Goal: Information Seeking & Learning: Learn about a topic

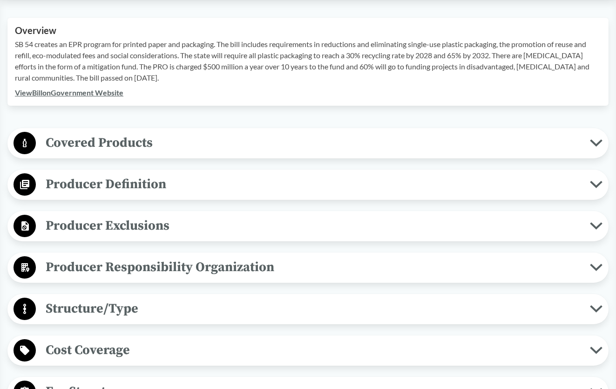
scroll to position [326, 0]
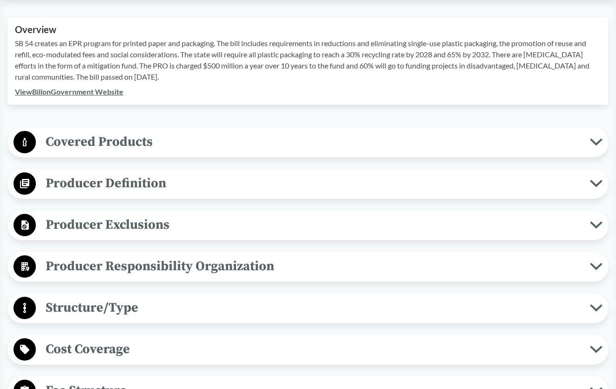
click at [87, 93] on link "View Bill on Government Website" at bounding box center [69, 91] width 108 height 9
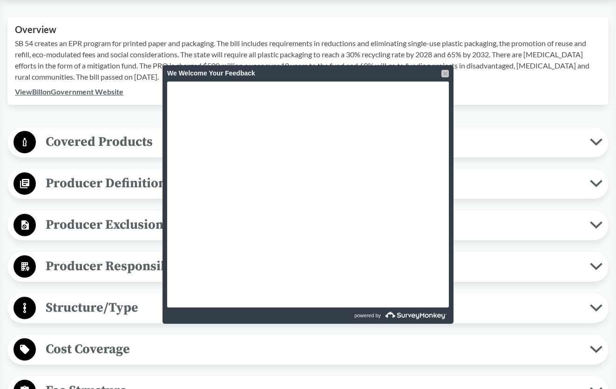
click at [444, 73] on div at bounding box center [444, 73] width 7 height 7
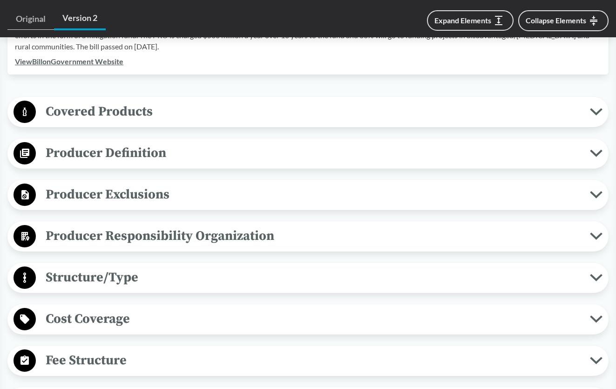
scroll to position [372, 0]
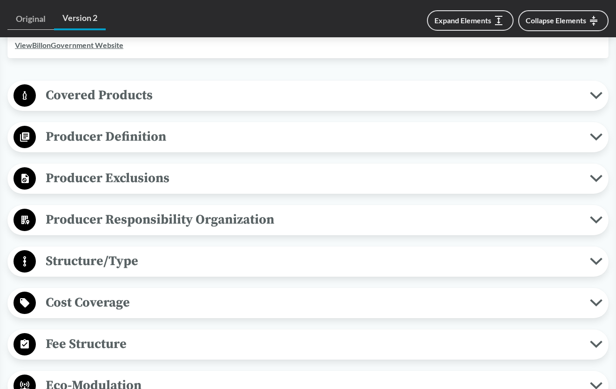
click at [246, 91] on span "Covered Products" at bounding box center [313, 95] width 554 height 21
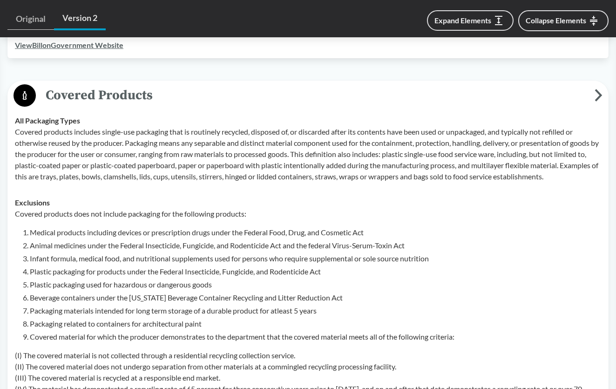
click at [246, 91] on span "Covered Products" at bounding box center [315, 95] width 558 height 21
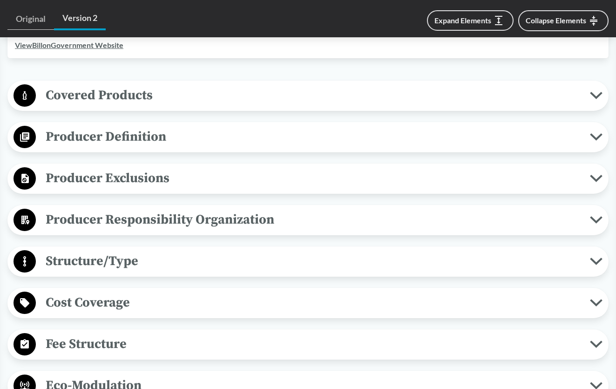
click at [192, 136] on span "Producer Definition" at bounding box center [313, 136] width 554 height 21
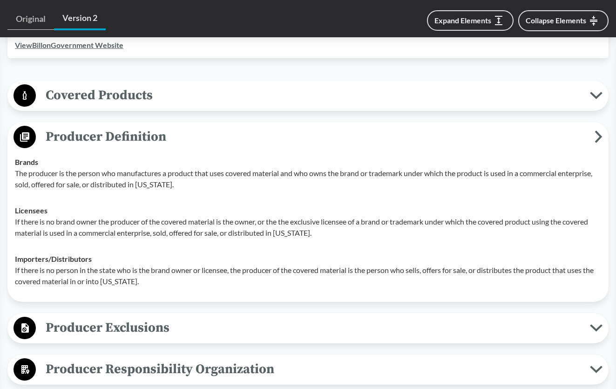
click at [191, 136] on span "Producer Definition" at bounding box center [315, 136] width 558 height 21
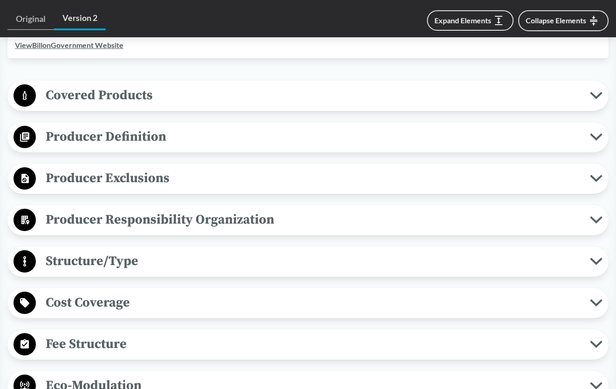
click at [175, 216] on span "Producer Responsibility Organization" at bounding box center [313, 219] width 554 height 21
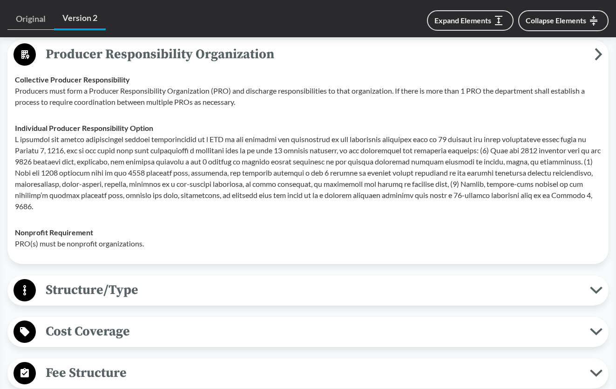
scroll to position [512, 0]
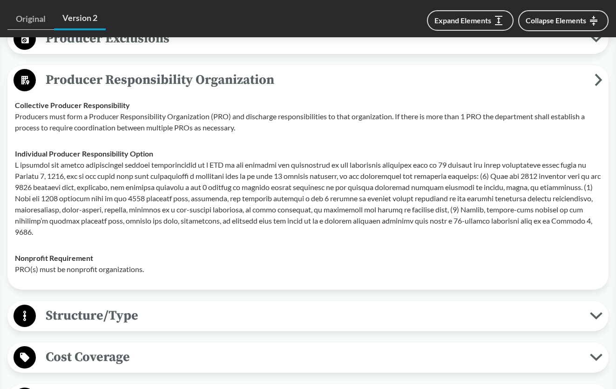
click at [16, 164] on p at bounding box center [308, 198] width 586 height 78
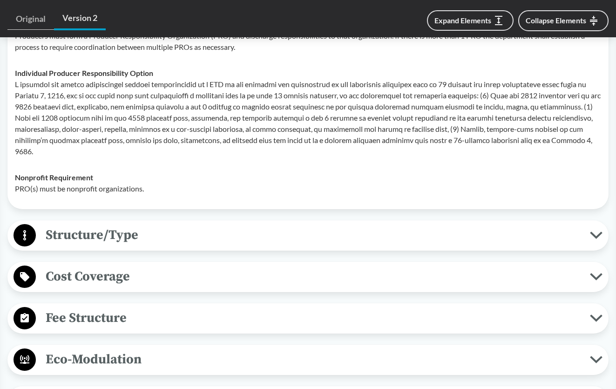
scroll to position [605, 0]
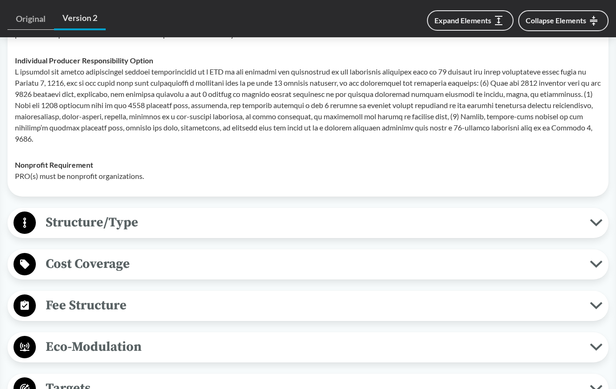
click at [105, 216] on span "Structure/Type" at bounding box center [313, 222] width 554 height 21
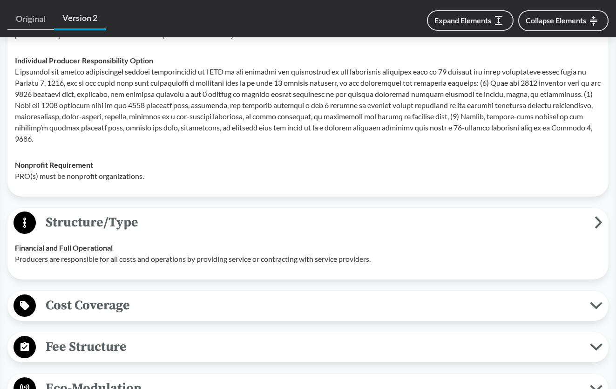
click at [119, 214] on span "Structure/Type" at bounding box center [315, 222] width 558 height 21
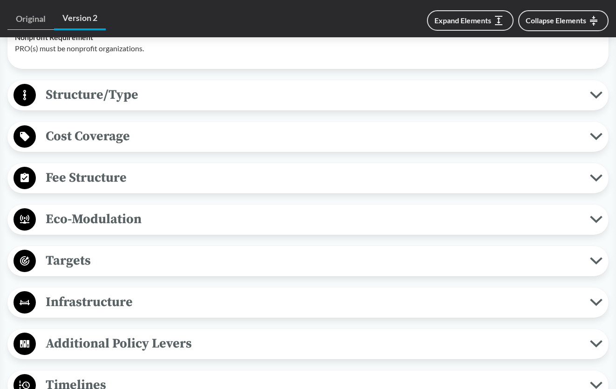
scroll to position [745, 0]
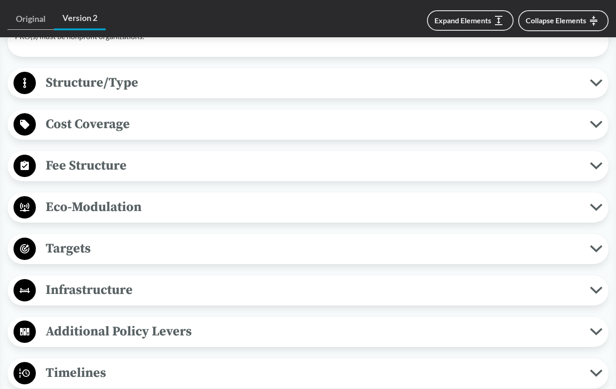
click at [134, 160] on span "Fee Structure" at bounding box center [313, 165] width 554 height 21
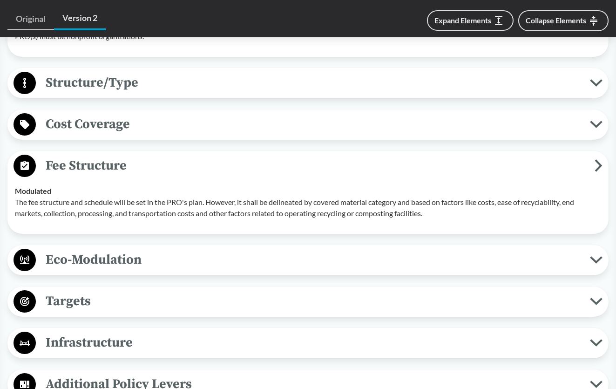
click at [133, 158] on span "Fee Structure" at bounding box center [315, 165] width 558 height 21
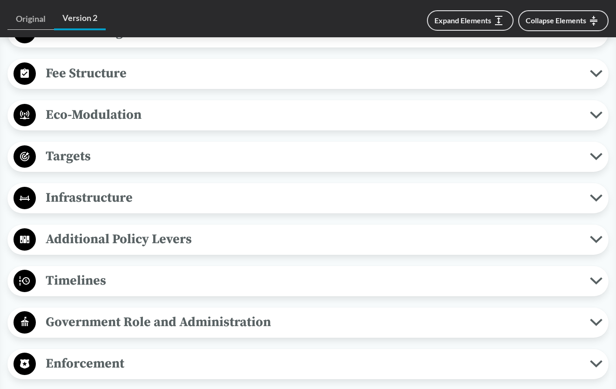
scroll to position [838, 0]
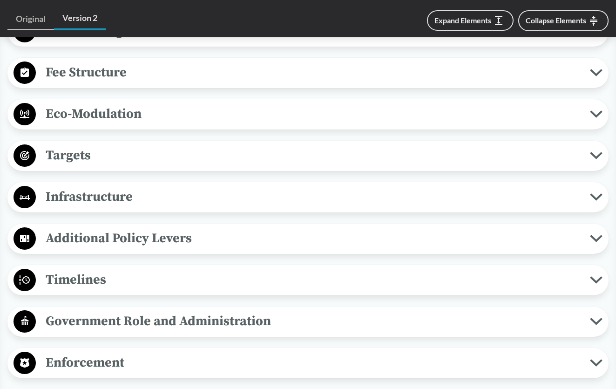
click at [85, 153] on span "Targets" at bounding box center [313, 155] width 554 height 21
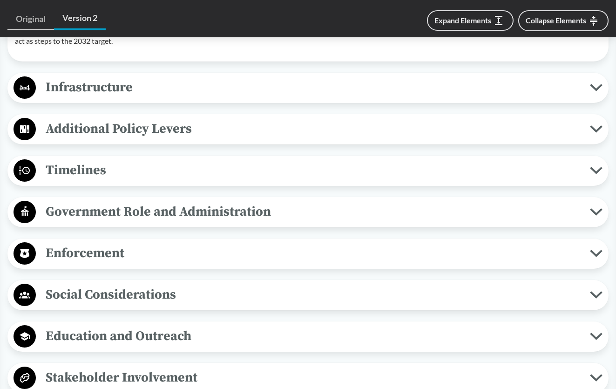
scroll to position [1117, 0]
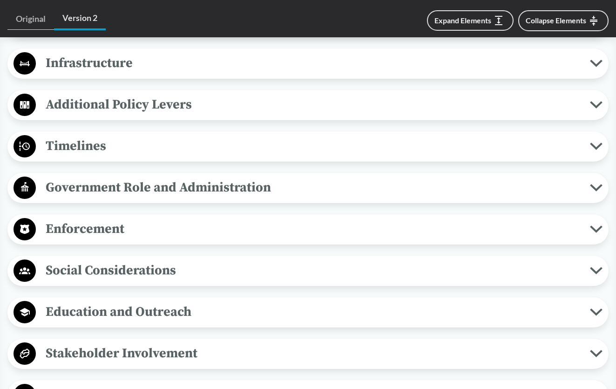
click at [36, 218] on span "Enforcement" at bounding box center [313, 228] width 554 height 21
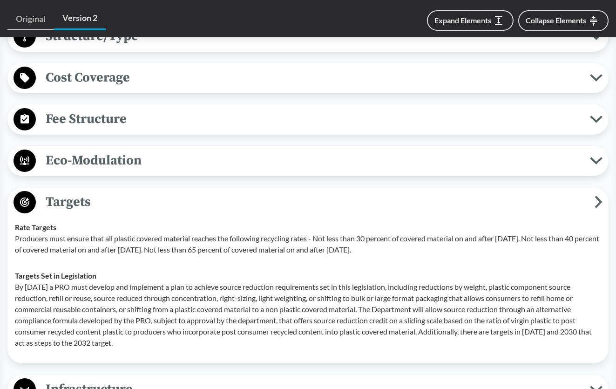
scroll to position [977, 0]
